Goal: Information Seeking & Learning: Learn about a topic

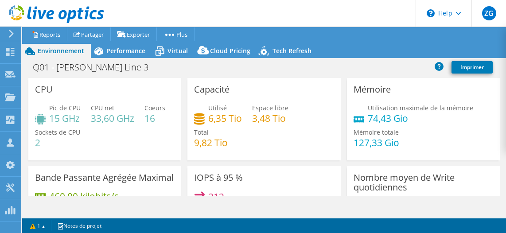
select select "USD"
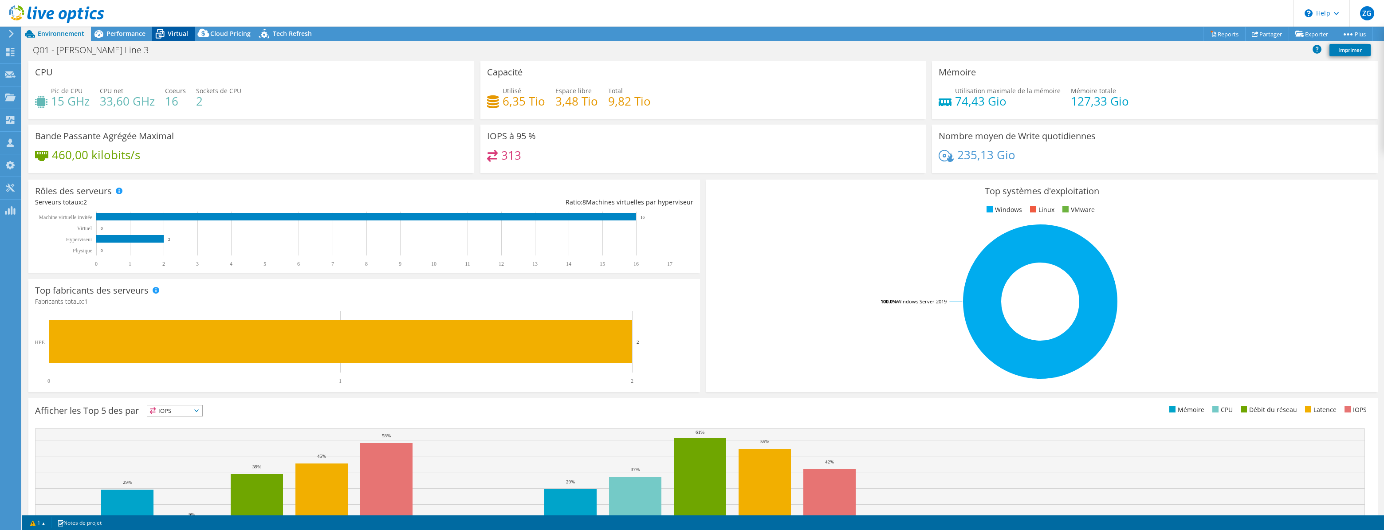
click at [158, 35] on icon at bounding box center [160, 34] width 9 height 7
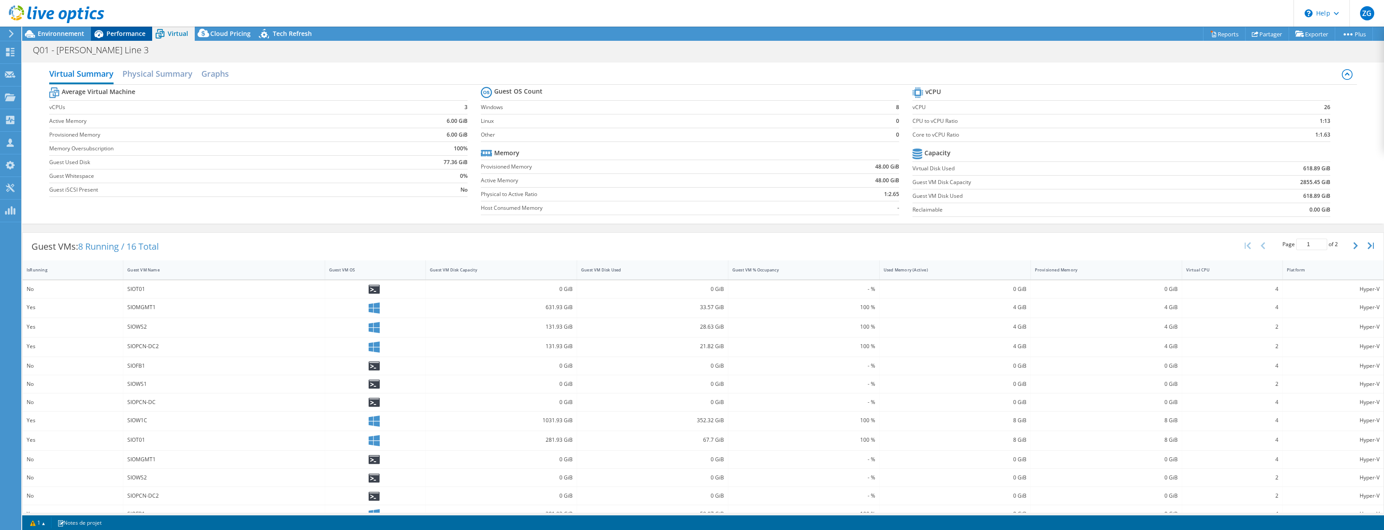
click at [119, 33] on span "Performance" at bounding box center [125, 33] width 39 height 8
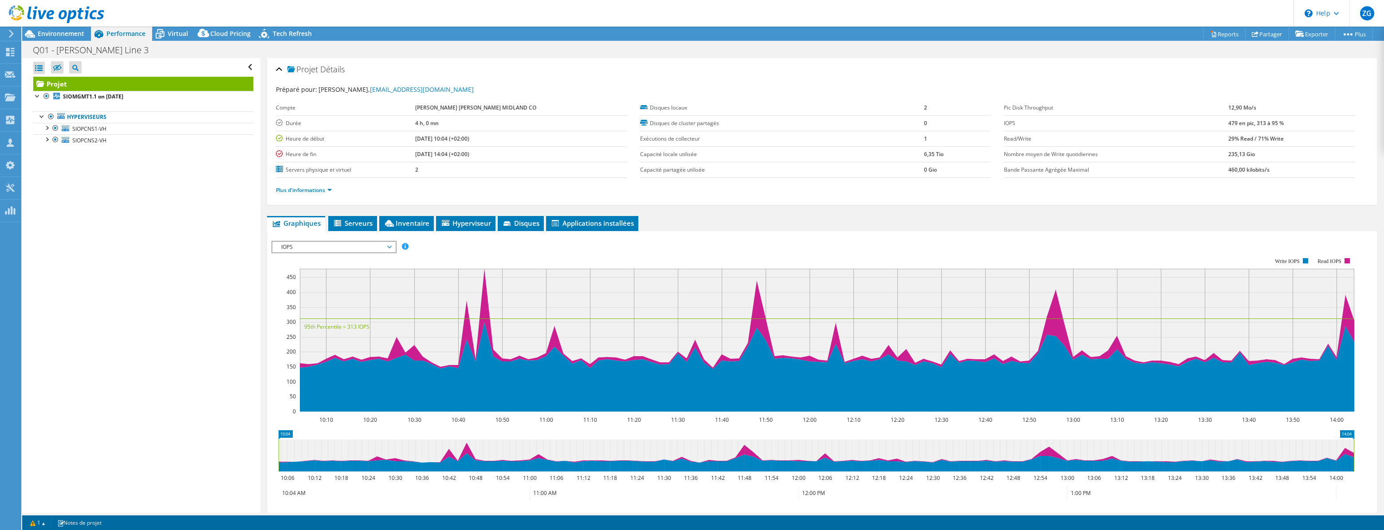
click at [56, 29] on div at bounding box center [52, 15] width 104 height 30
click at [57, 32] on span "Environnement" at bounding box center [61, 33] width 47 height 8
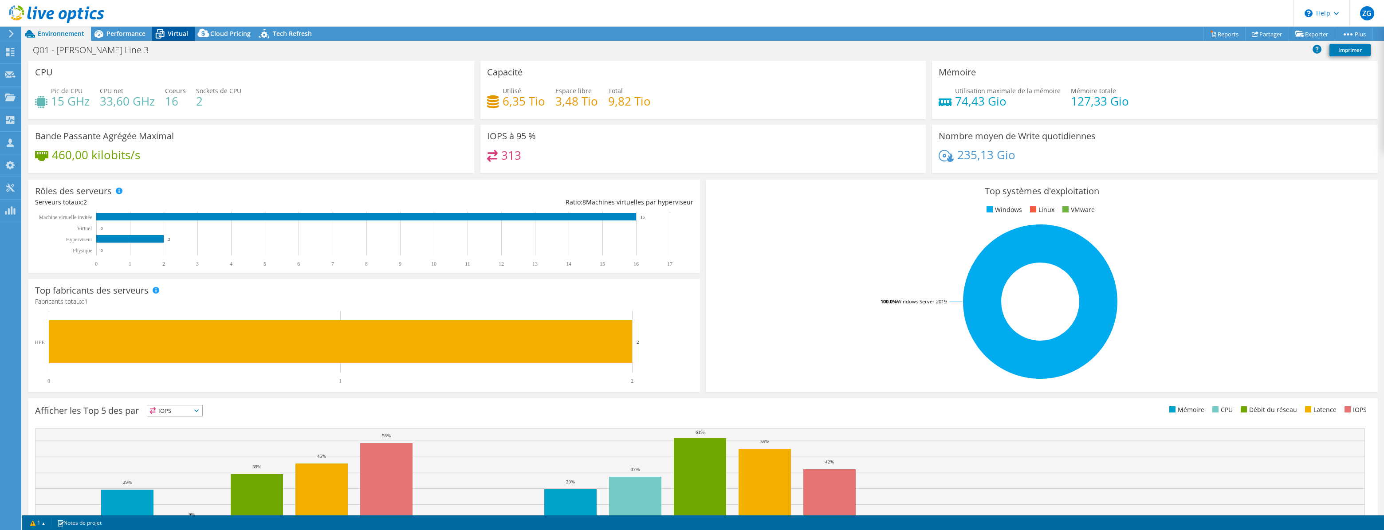
click at [165, 29] on icon at bounding box center [160, 34] width 16 height 16
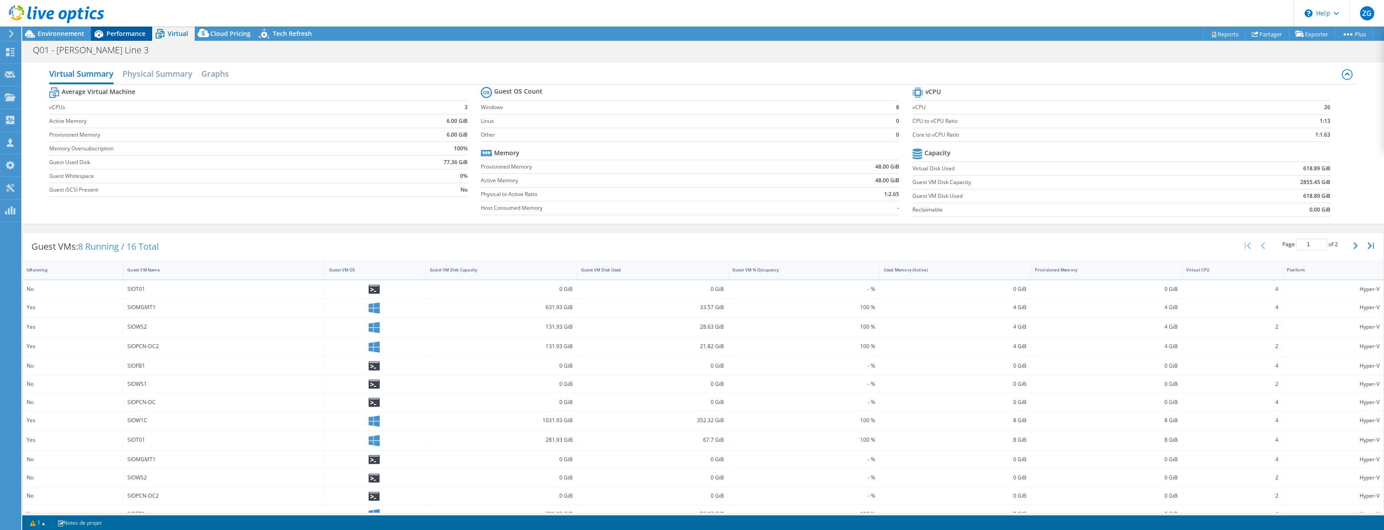
click at [126, 32] on span "Performance" at bounding box center [125, 33] width 39 height 8
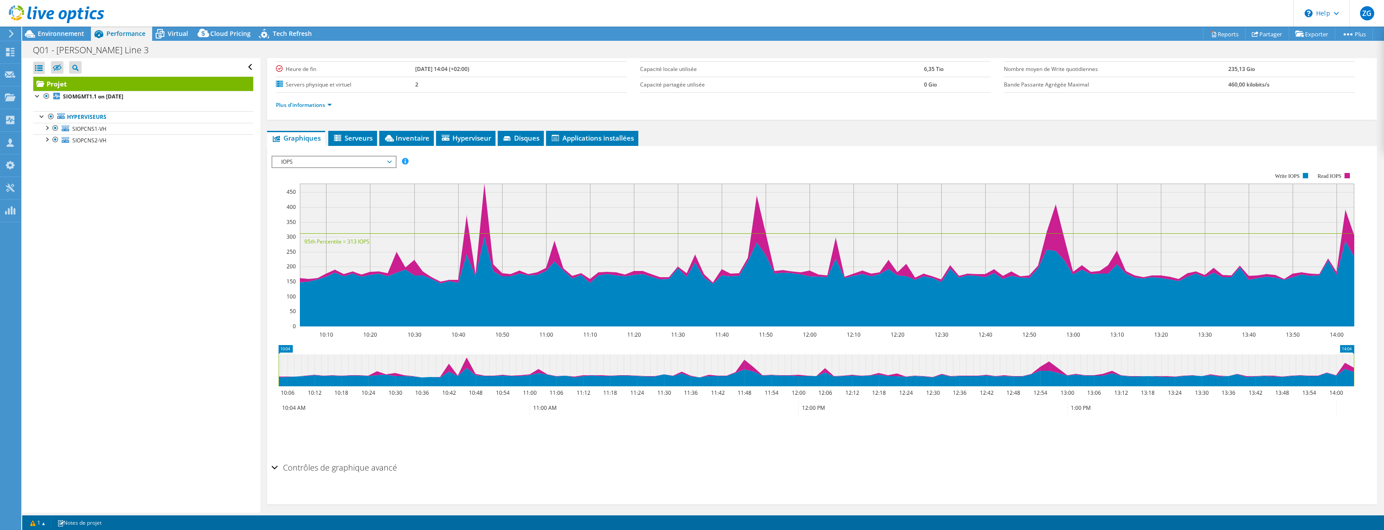
scroll to position [90, 0]
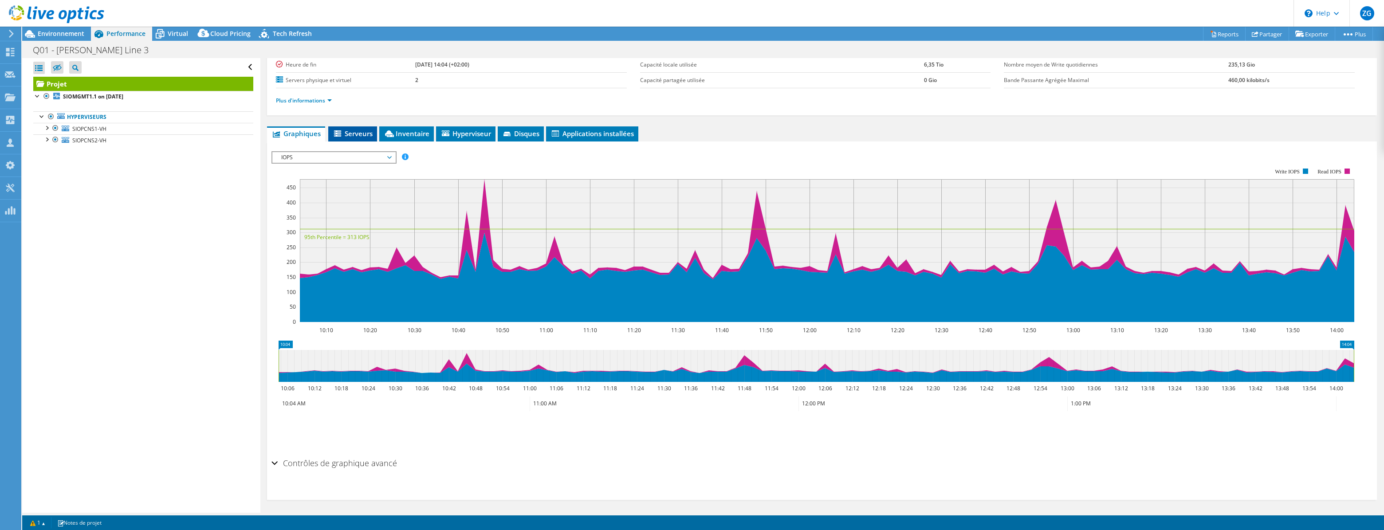
click at [345, 131] on span "Serveurs" at bounding box center [353, 133] width 40 height 9
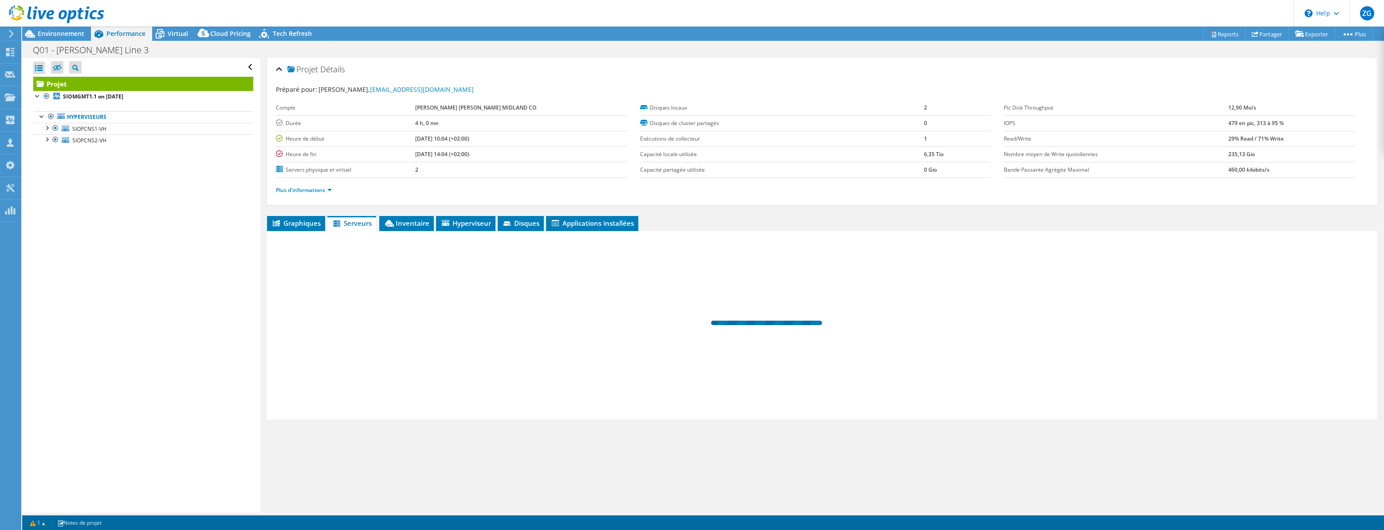
scroll to position [0, 0]
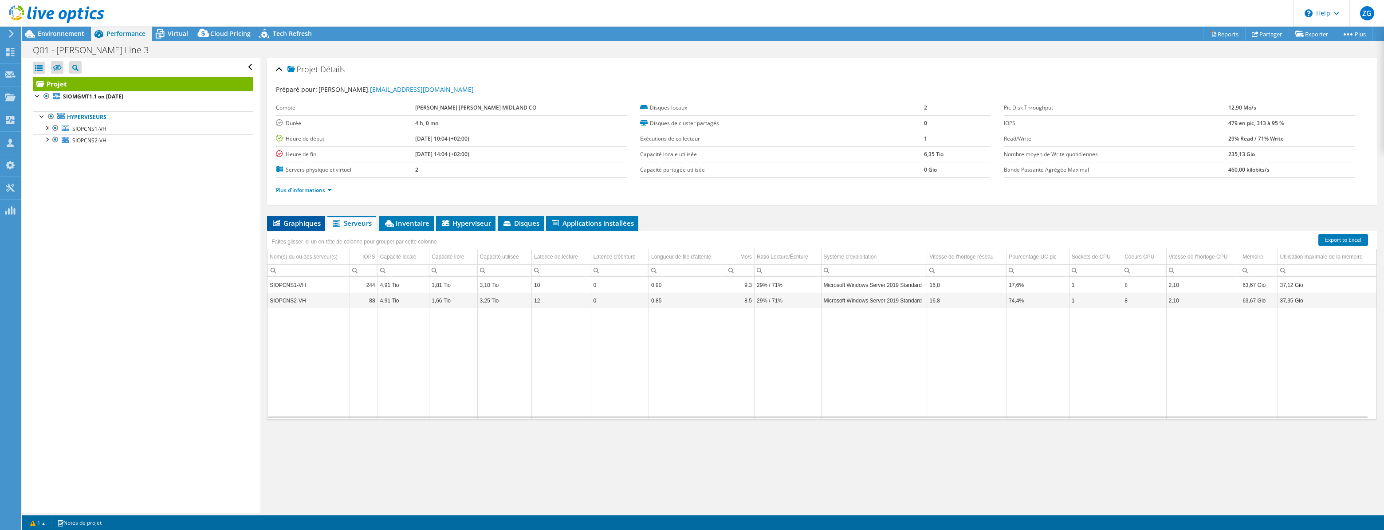
click at [290, 219] on span "Graphiques" at bounding box center [295, 223] width 49 height 9
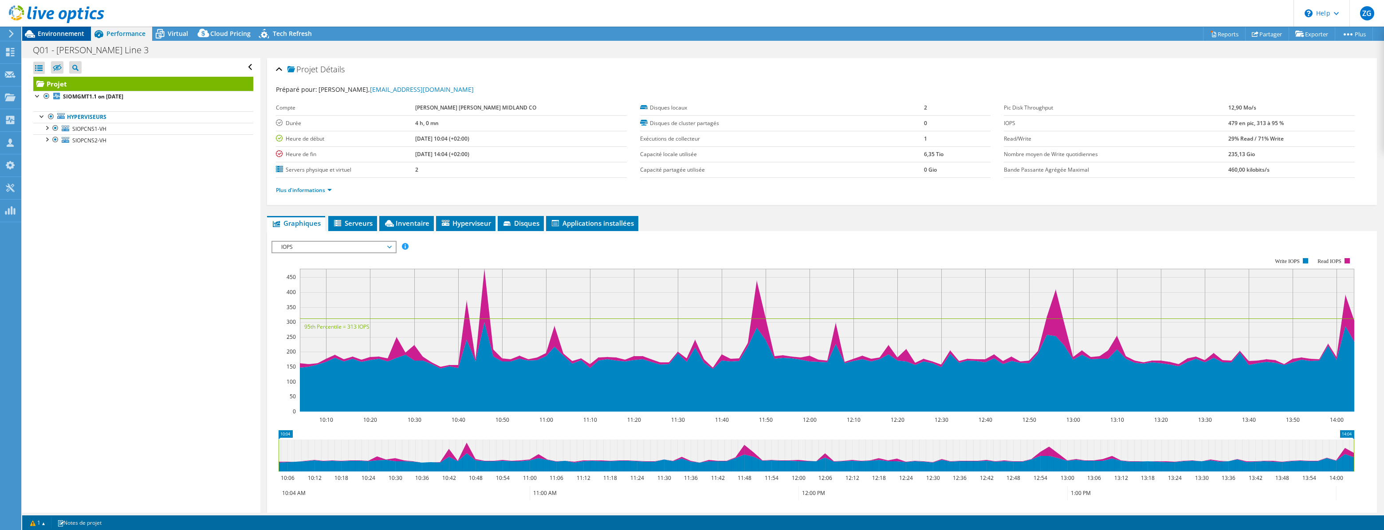
click at [69, 31] on span "Environnement" at bounding box center [61, 33] width 47 height 8
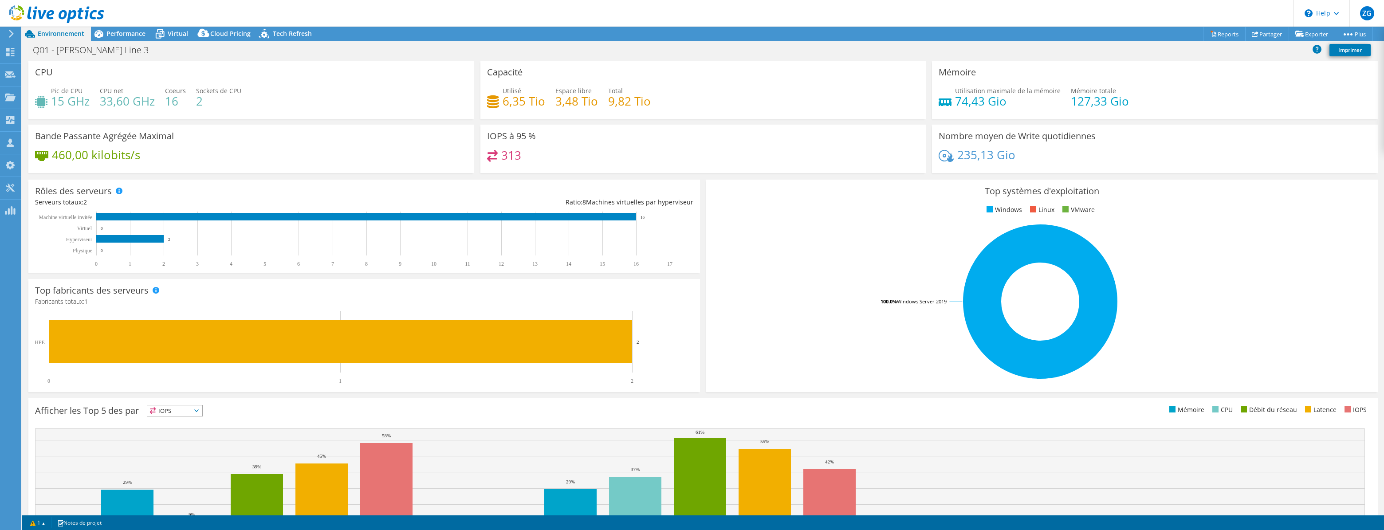
click at [173, 106] on h4 "16" at bounding box center [175, 101] width 21 height 10
click at [168, 105] on h4 "16" at bounding box center [175, 101] width 21 height 10
drag, startPoint x: 117, startPoint y: 104, endPoint x: 145, endPoint y: 96, distance: 28.5
click at [145, 96] on h4 "33,60 GHz" at bounding box center [127, 101] width 55 height 10
click at [131, 31] on span "Performance" at bounding box center [125, 33] width 39 height 8
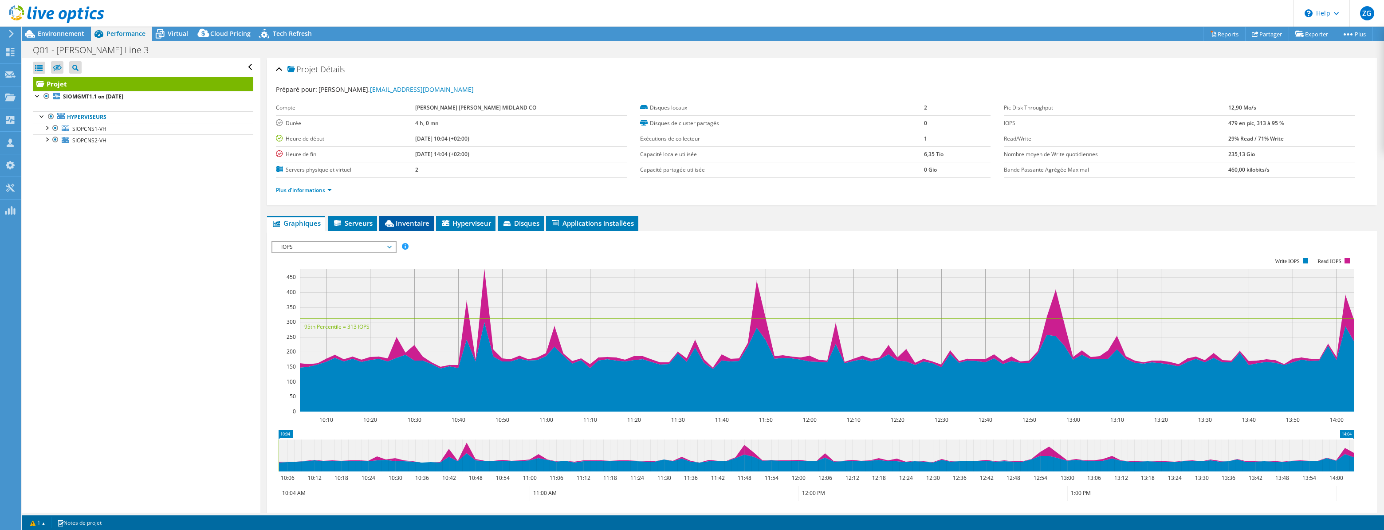
click at [427, 220] on span "Inventaire" at bounding box center [407, 223] width 46 height 9
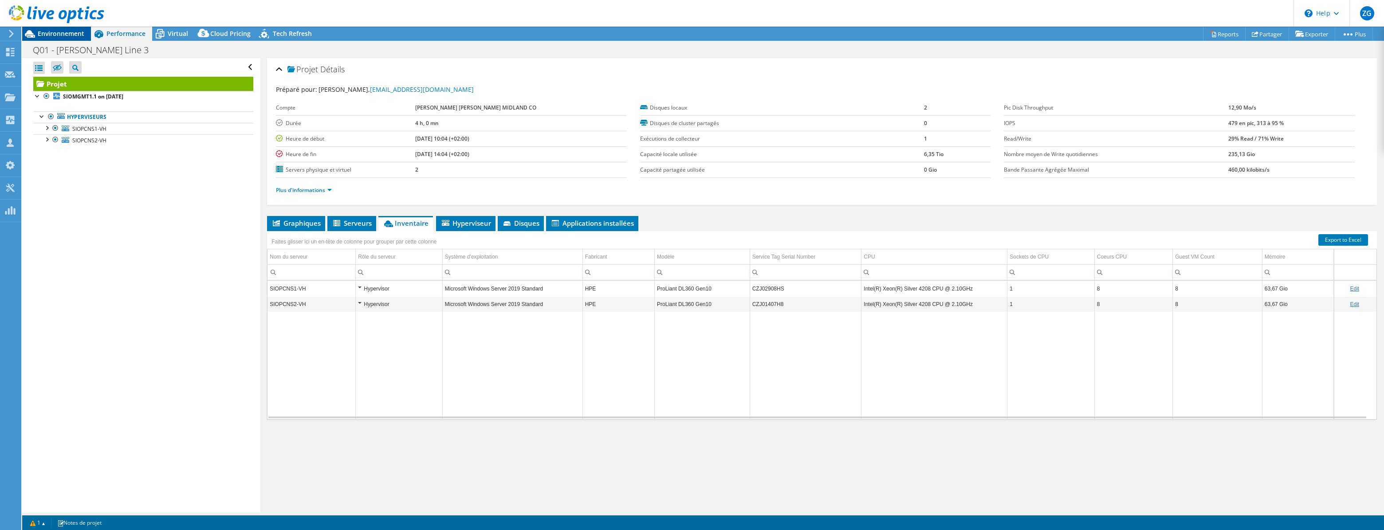
click at [76, 33] on span "Environnement" at bounding box center [61, 33] width 47 height 8
